Goal: Task Accomplishment & Management: Use online tool/utility

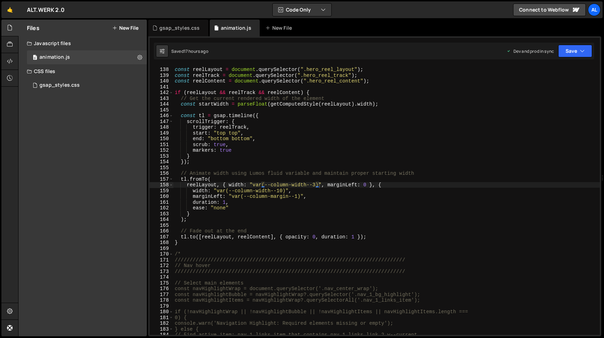
type textarea "}"
click at [199, 243] on div "const reelLayout = document . querySelector ( ".hero_reel_layout" ) ; const ree…" at bounding box center [386, 201] width 427 height 281
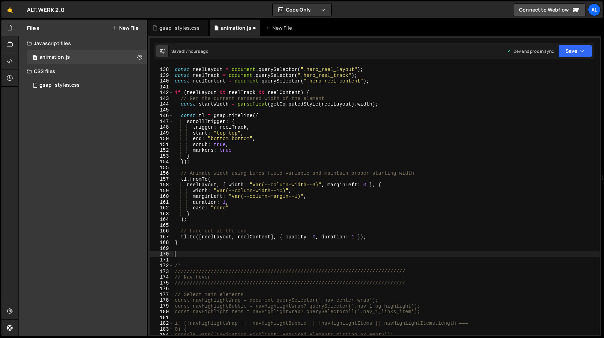
paste textarea "}"
type textarea "}"
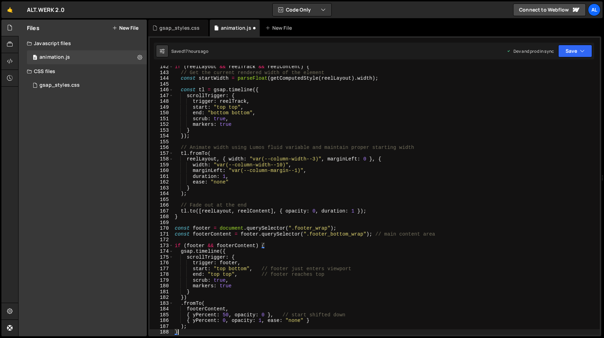
click at [190, 218] on div "if ( reelLayout && reelTrack && reelContent ) { // Get the current rendered wid…" at bounding box center [386, 204] width 427 height 281
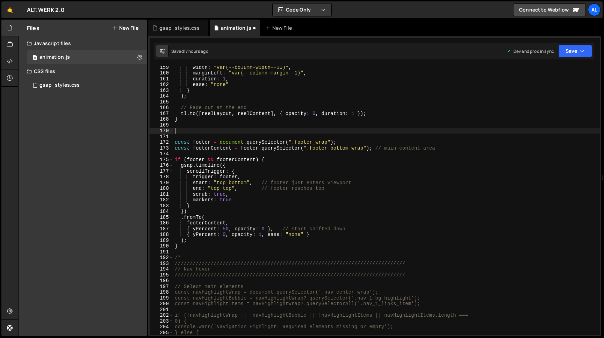
scroll to position [964, 0]
click at [409, 277] on div "width : "var(--column-width--10)" , marginLeft : "var(--column-margin--1)" , du…" at bounding box center [386, 205] width 427 height 281
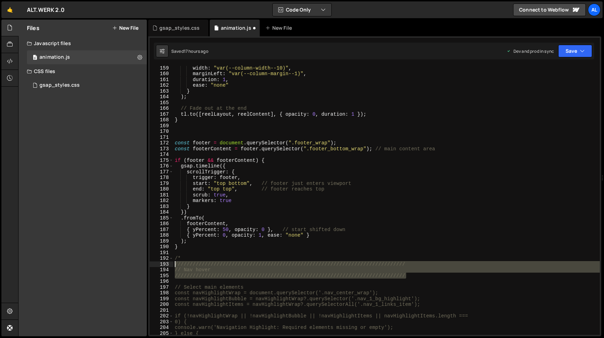
drag, startPoint x: 410, startPoint y: 276, endPoint x: 169, endPoint y: 267, distance: 242.1
click at [173, 267] on div "width : "var(--column-width--10)" , marginLeft : "var(--column-margin--1)" , du…" at bounding box center [386, 200] width 427 height 269
type textarea "///////////////////////////////////////////////////////////////////////////// /…"
click at [184, 131] on div "width : "var(--column-width--10)" , marginLeft : "var(--column-margin--1)" , du…" at bounding box center [386, 205] width 427 height 281
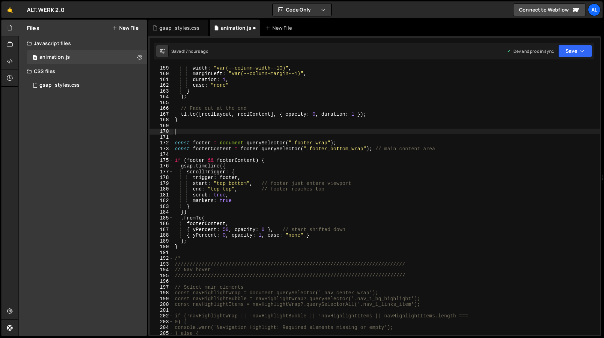
paste textarea "/////////////////////////////////////////////////////////////////////////////"
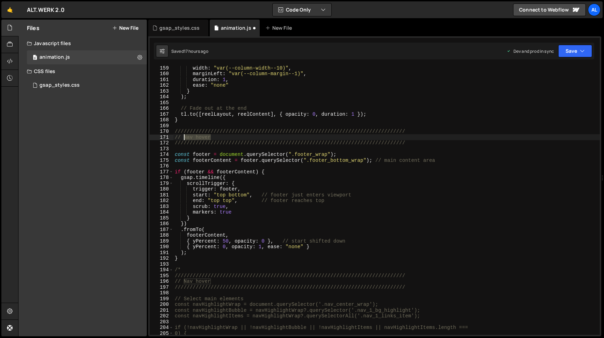
drag, startPoint x: 214, startPoint y: 135, endPoint x: 184, endPoint y: 138, distance: 30.2
click at [184, 138] on div "width : "var(--column-width--10)" , marginLeft : "var(--column-margin--1)" , du…" at bounding box center [386, 205] width 427 height 281
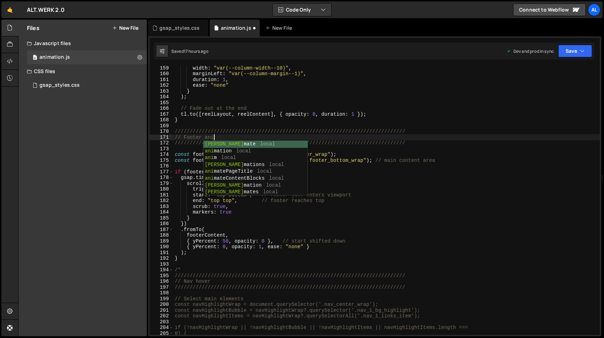
scroll to position [0, 2]
click at [443, 139] on div "width : "var(--column-width--10)" , marginLeft : "var(--column-margin--1)" , du…" at bounding box center [386, 205] width 427 height 281
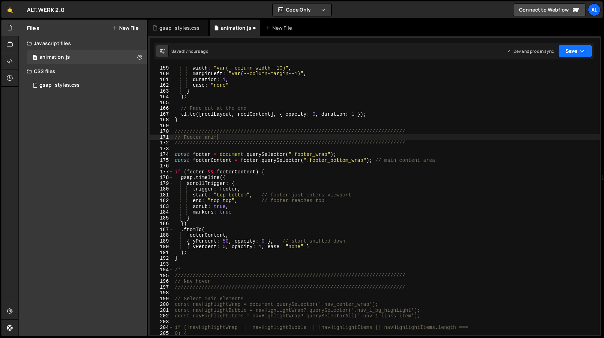
click at [566, 52] on button "Save" at bounding box center [575, 51] width 34 height 13
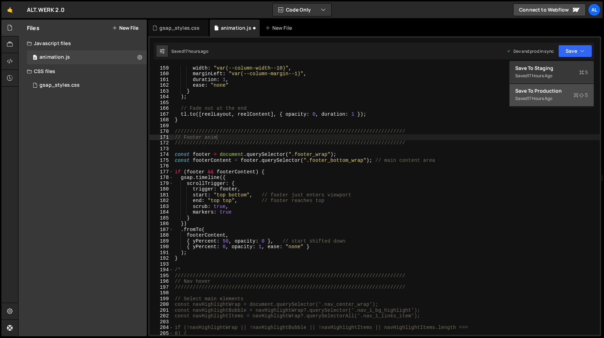
click at [548, 92] on div "Save to Production S" at bounding box center [551, 90] width 73 height 7
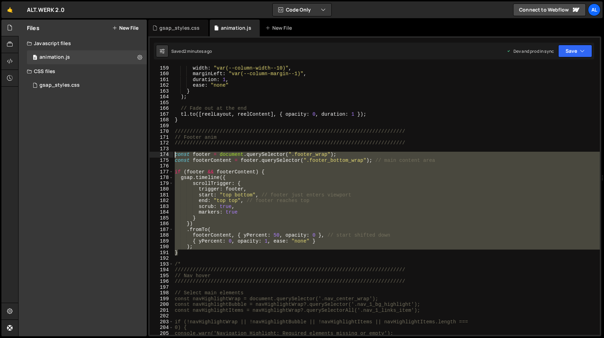
drag, startPoint x: 184, startPoint y: 252, endPoint x: 150, endPoint y: 153, distance: 104.0
click at [173, 153] on div "width : "var(--column-width--10)" , marginLeft : "var(--column-margin--1)" , du…" at bounding box center [386, 200] width 427 height 269
type textarea "const footer = document.querySelector(".footer_wrap"); const footerContent = fo…"
paste textarea
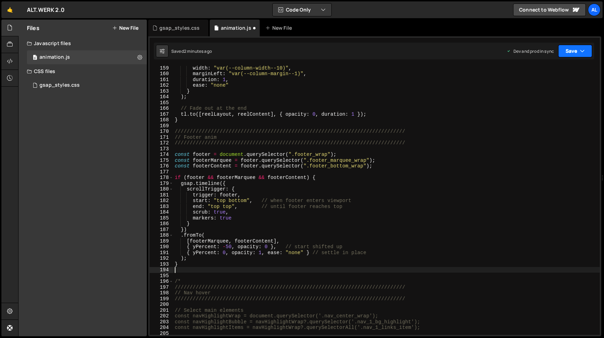
click at [567, 50] on button "Save" at bounding box center [575, 51] width 34 height 13
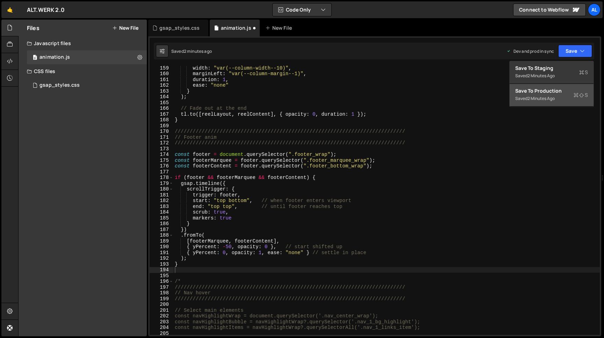
click at [534, 97] on div "2 minutes ago" at bounding box center [541, 98] width 27 height 6
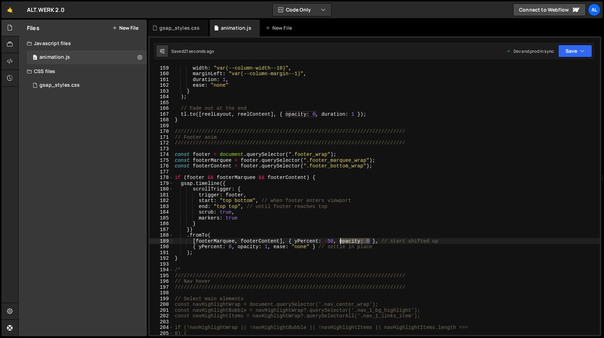
drag, startPoint x: 371, startPoint y: 240, endPoint x: 340, endPoint y: 239, distance: 31.1
click at [340, 239] on div "width : "var(--column-width--10)" , marginLeft : "var(--column-margin--1)" , du…" at bounding box center [386, 205] width 427 height 281
drag, startPoint x: 272, startPoint y: 248, endPoint x: 237, endPoint y: 246, distance: 34.3
click at [237, 246] on div "width : "var(--column-width--10)" , marginLeft : "var(--column-margin--1)" , du…" at bounding box center [386, 205] width 427 height 281
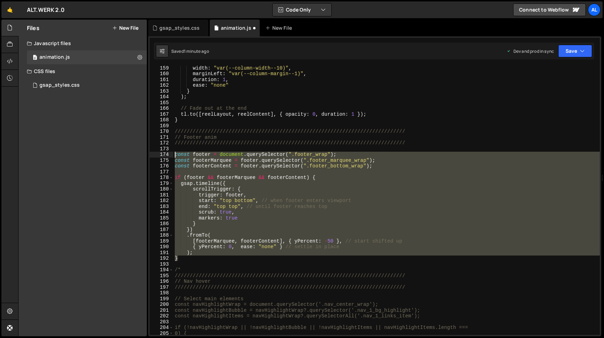
drag, startPoint x: 184, startPoint y: 258, endPoint x: 151, endPoint y: 156, distance: 107.8
click at [173, 156] on div "width : "var(--column-width--10)" , marginLeft : "var(--column-margin--1)" , du…" at bounding box center [386, 200] width 427 height 269
type textarea "const footer = document.querySelector(".footer_wrap"); const footerMarquee = fo…"
paste textarea
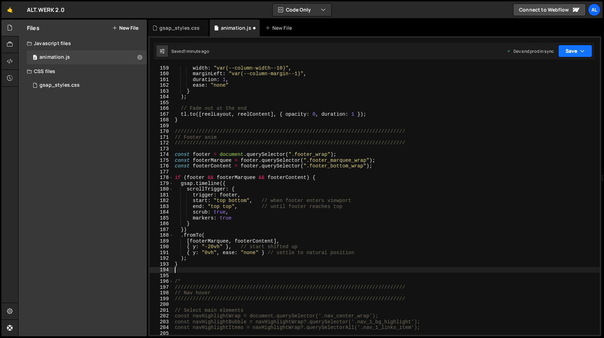
click at [573, 48] on button "Save" at bounding box center [575, 51] width 34 height 13
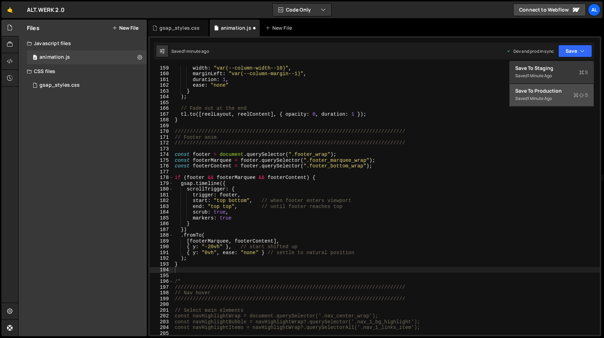
click at [543, 89] on div "Save to Production S" at bounding box center [551, 90] width 73 height 7
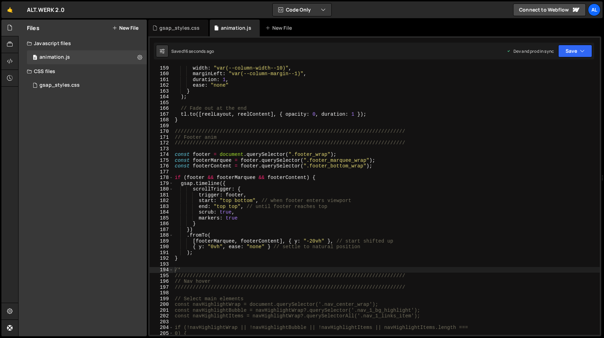
click at [314, 239] on div "width : "var(--column-width--10)" , marginLeft : "var(--column-margin--1)" , du…" at bounding box center [386, 205] width 427 height 281
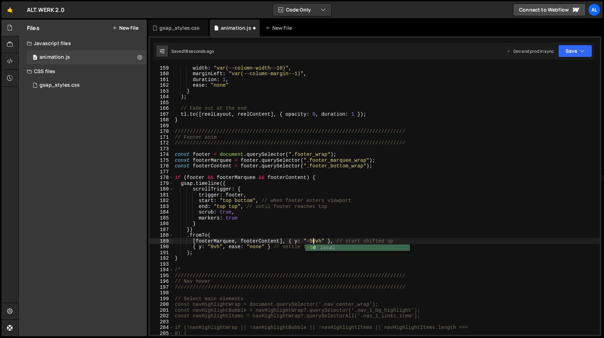
scroll to position [0, 9]
click at [570, 53] on button "Save" at bounding box center [575, 51] width 34 height 13
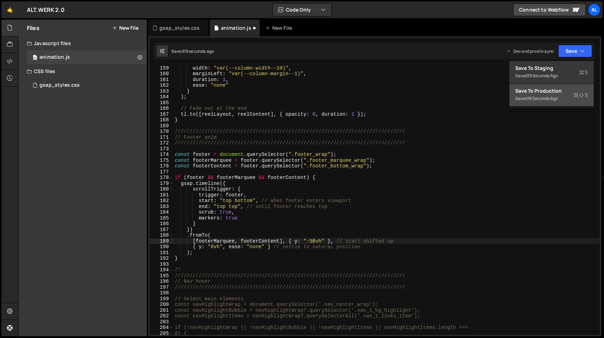
click at [552, 93] on div "Save to Production S" at bounding box center [551, 90] width 73 height 7
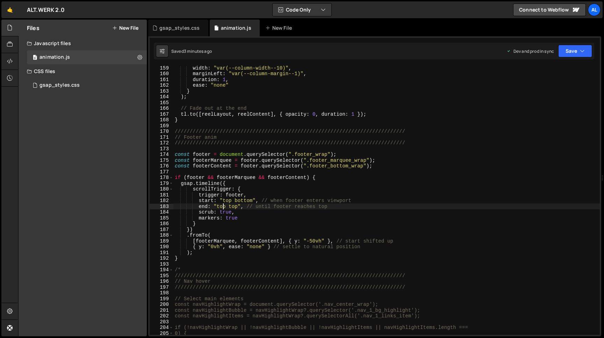
click at [223, 208] on div "width : "var(--column-width--10)" , marginLeft : "var(--column-margin--1)" , du…" at bounding box center [386, 205] width 427 height 281
click at [234, 208] on div "width : "var(--column-width--10)" , marginLeft : "var(--column-margin--1)" , du…" at bounding box center [386, 205] width 427 height 281
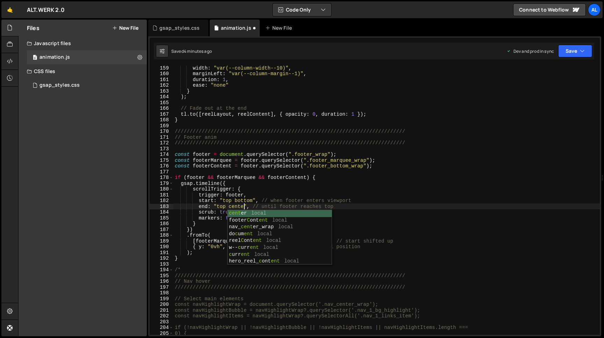
scroll to position [0, 5]
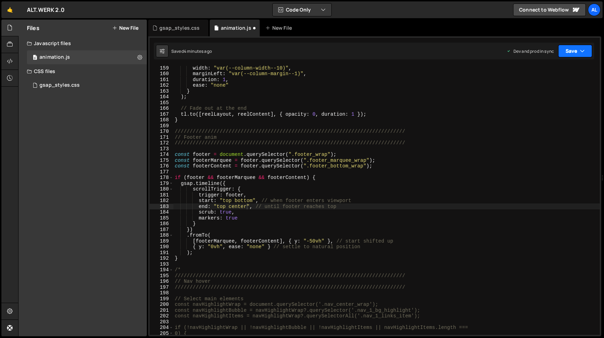
click at [574, 48] on button "Save" at bounding box center [575, 51] width 34 height 13
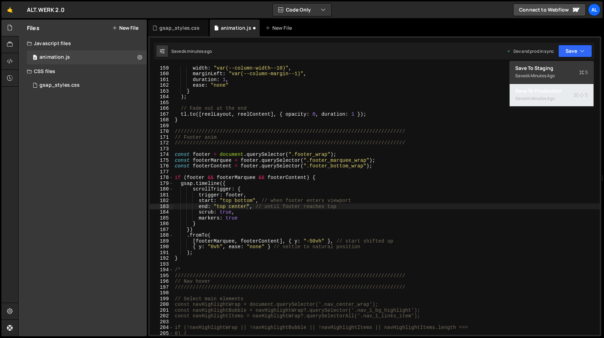
click at [558, 95] on div "Saved 4 minutes ago" at bounding box center [551, 98] width 73 height 8
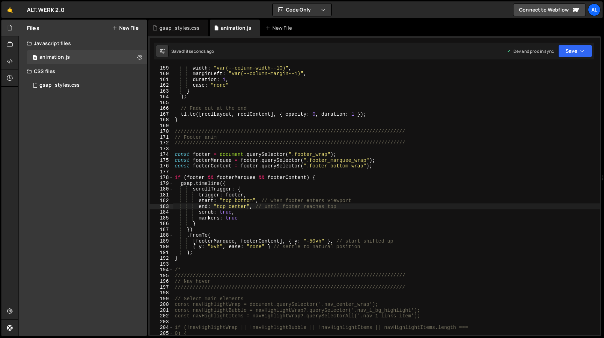
click at [292, 197] on div "width : "var(--column-width--10)" , marginLeft : "var(--column-margin--1)" , du…" at bounding box center [386, 205] width 427 height 281
type textarea "*/"
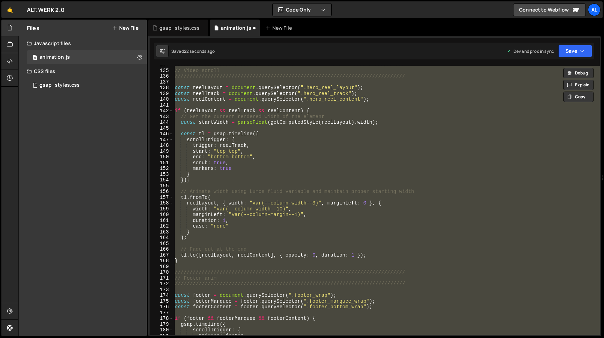
scroll to position [0, 0]
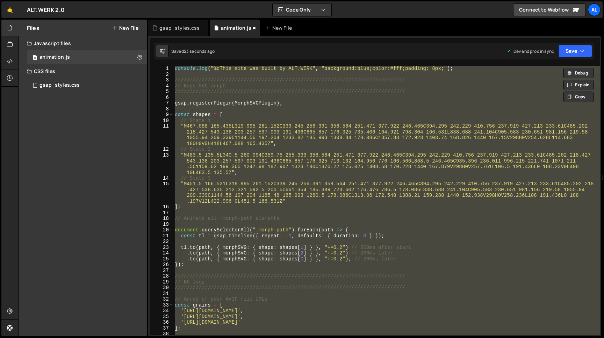
click at [251, 212] on div "console . log ( "%cThis site was built by ALT.WERK" , "background:blue;color:#f…" at bounding box center [386, 200] width 427 height 269
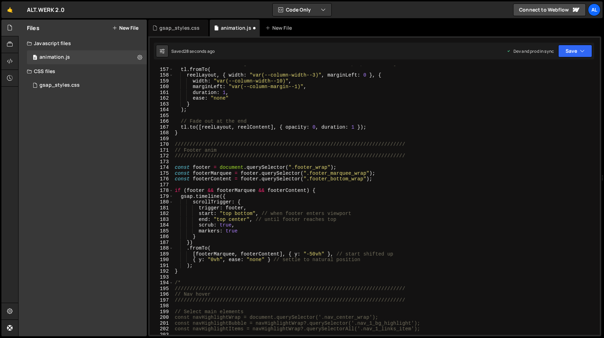
scroll to position [955, 0]
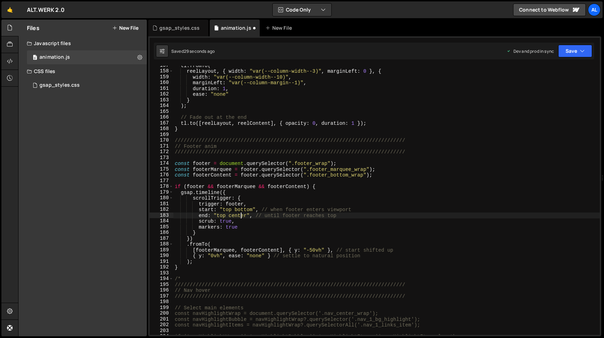
click at [240, 217] on div "tl . fromTo ( reelLayout , { width : "var(--column-width--3)" , marginLeft : 0 …" at bounding box center [386, 203] width 427 height 281
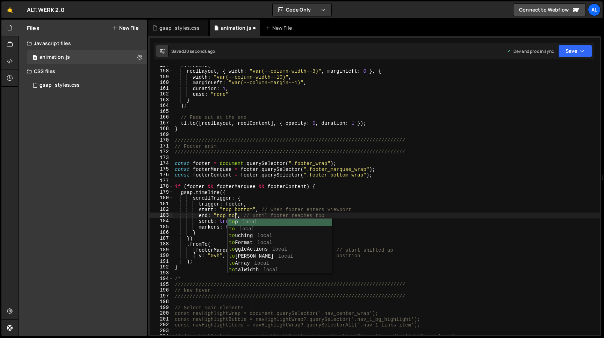
scroll to position [0, 4]
click at [450, 151] on div "tl . fromTo ( reelLayout , { width : "var(--column-width--3)" , marginLeft : 0 …" at bounding box center [386, 203] width 427 height 281
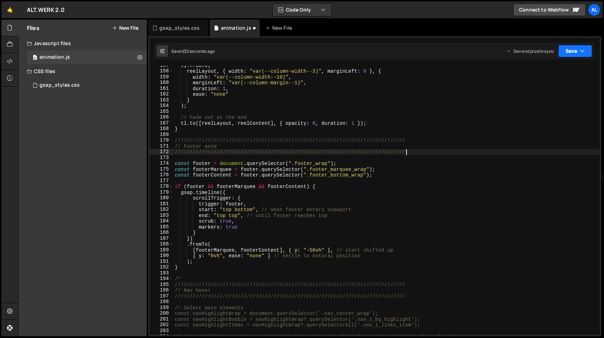
type textarea "/////////////////////////////////////////////////////////////////////////////"
click at [574, 53] on button "Save" at bounding box center [575, 51] width 34 height 13
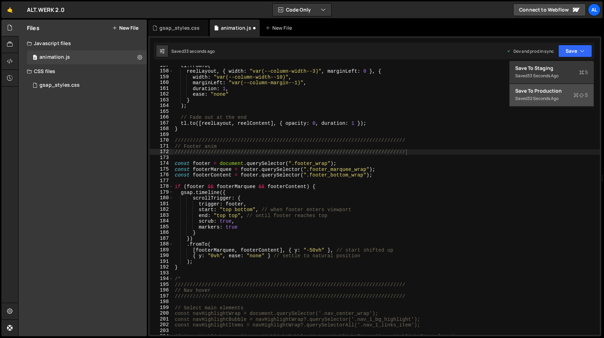
click at [552, 95] on div "Saved 32 seconds ago" at bounding box center [551, 98] width 73 height 8
